Goal: Find specific page/section

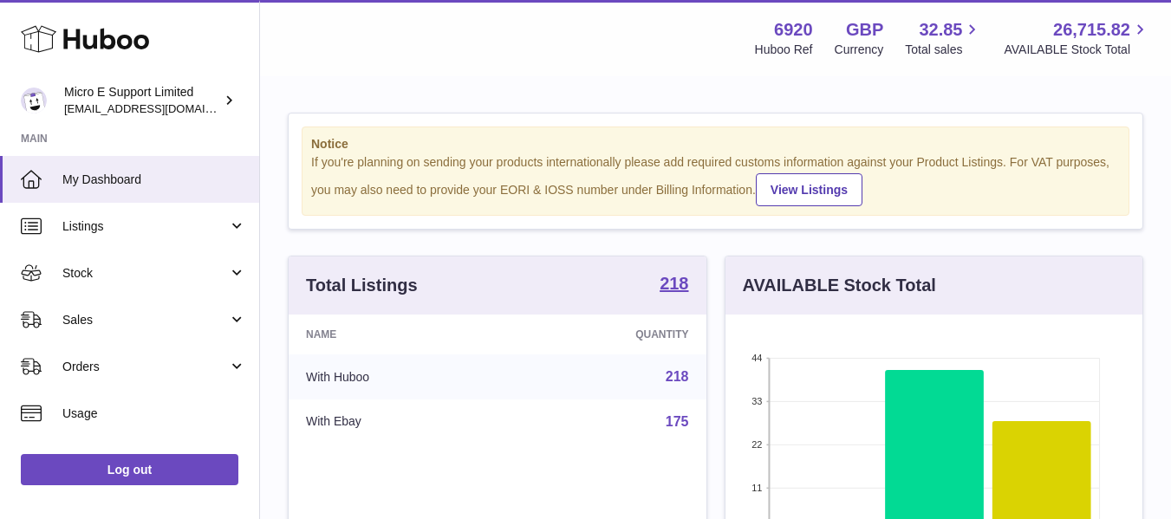
scroll to position [270, 417]
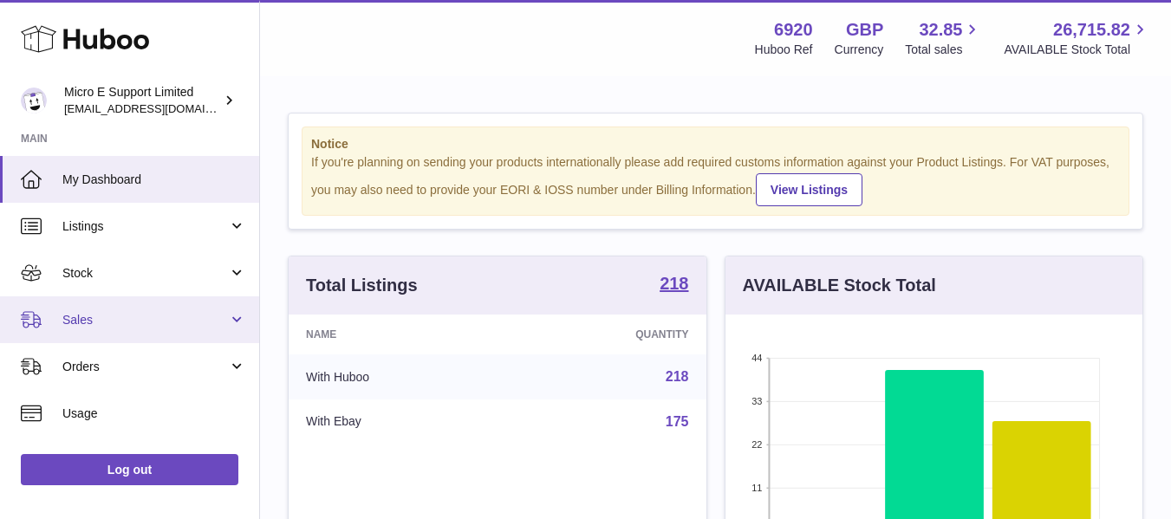
click at [138, 321] on span "Sales" at bounding box center [144, 320] width 165 height 16
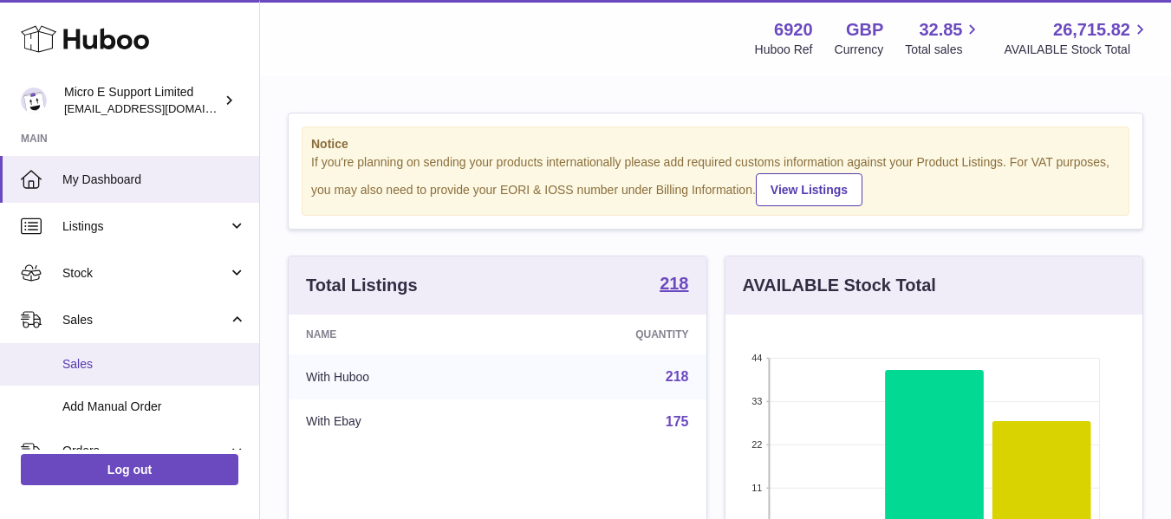
click at [94, 356] on span "Sales" at bounding box center [154, 364] width 184 height 16
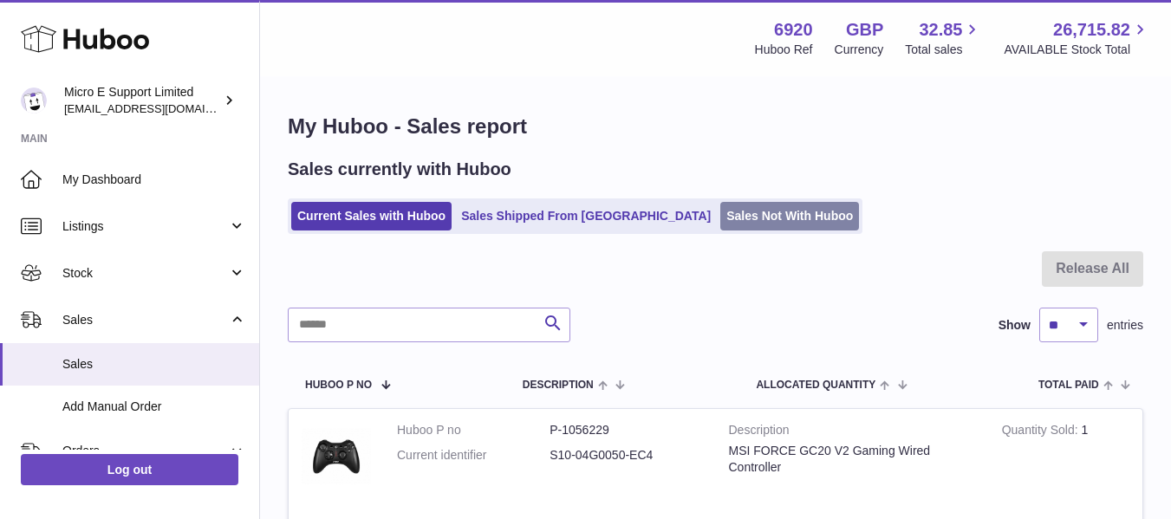
click at [720, 221] on link "Sales Not With Huboo" at bounding box center [789, 216] width 139 height 29
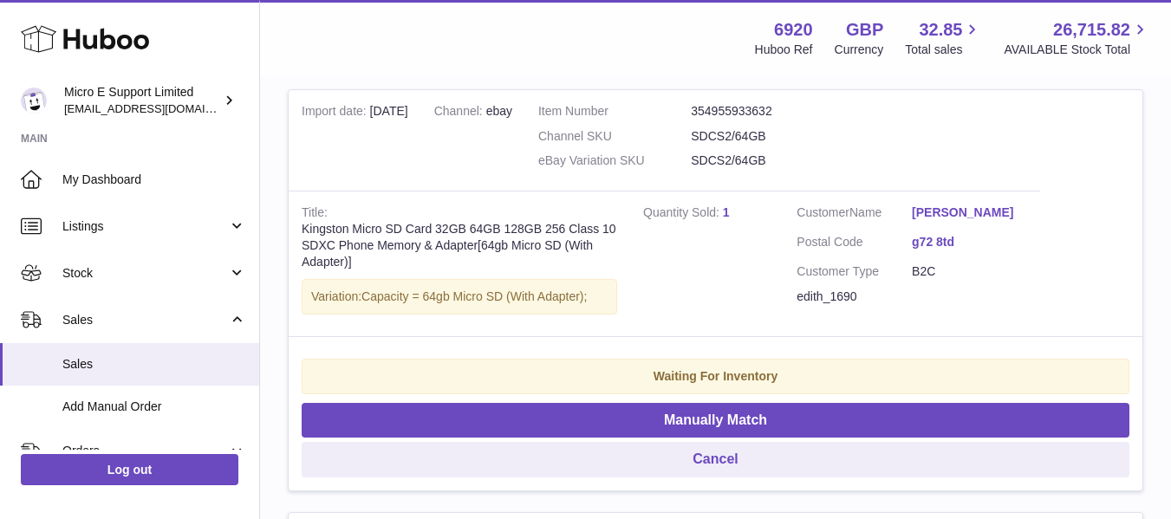
scroll to position [742, 0]
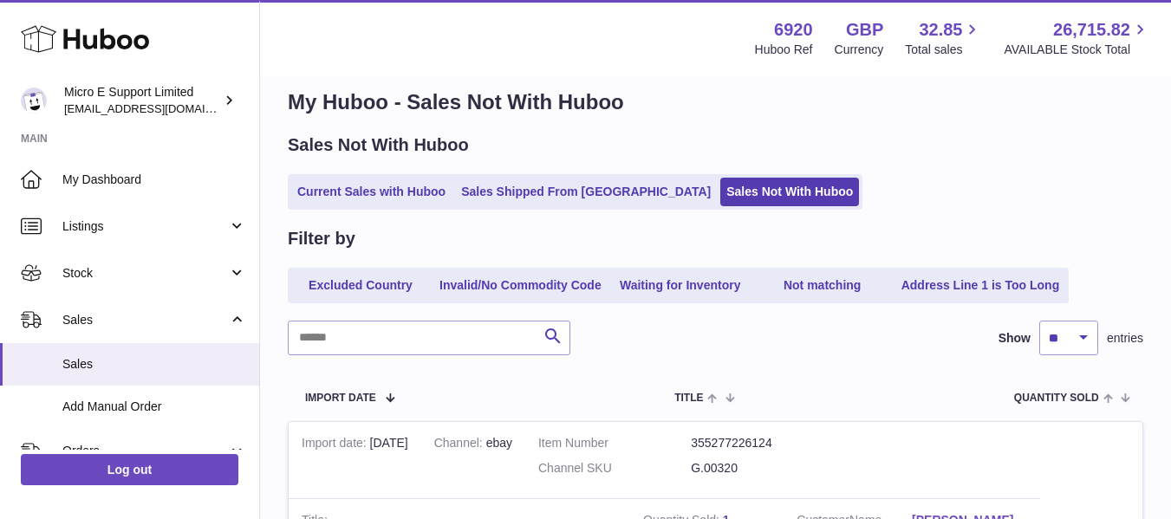
scroll to position [0, 0]
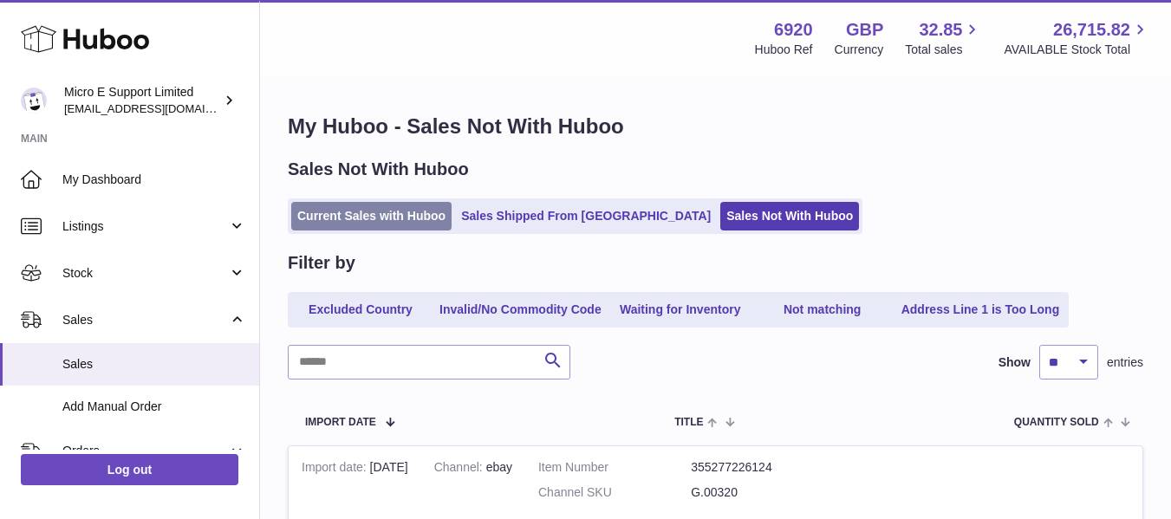
click at [400, 227] on link "Current Sales with Huboo" at bounding box center [371, 216] width 160 height 29
